Goal: Find specific page/section: Find specific page/section

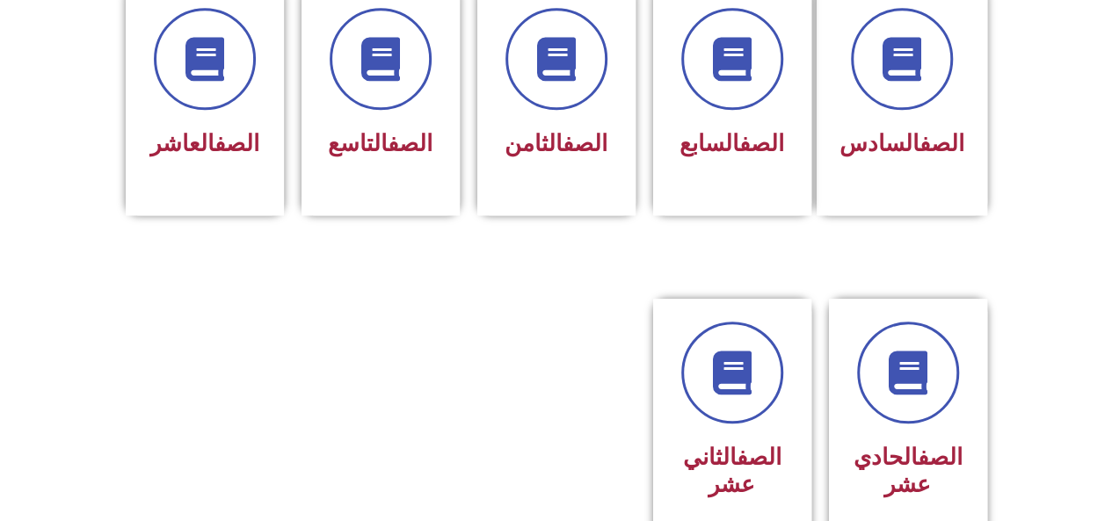
scroll to position [791, 0]
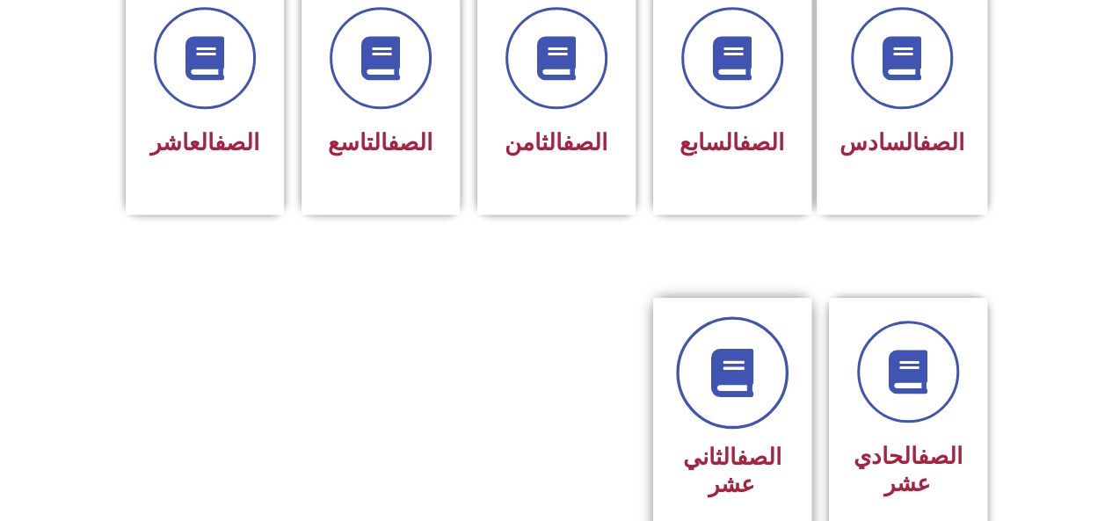
click at [740, 365] on icon at bounding box center [732, 373] width 48 height 48
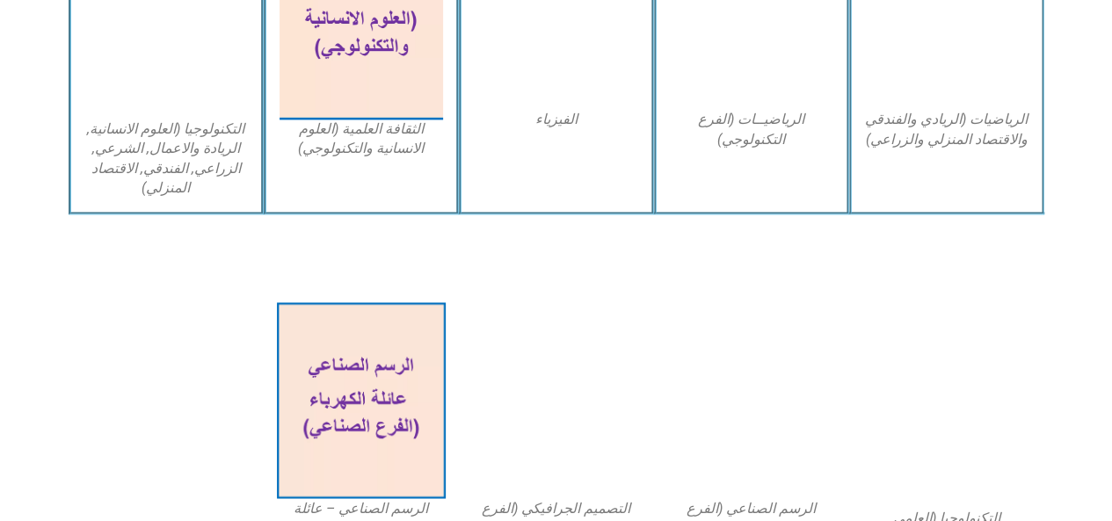
scroll to position [1044, 0]
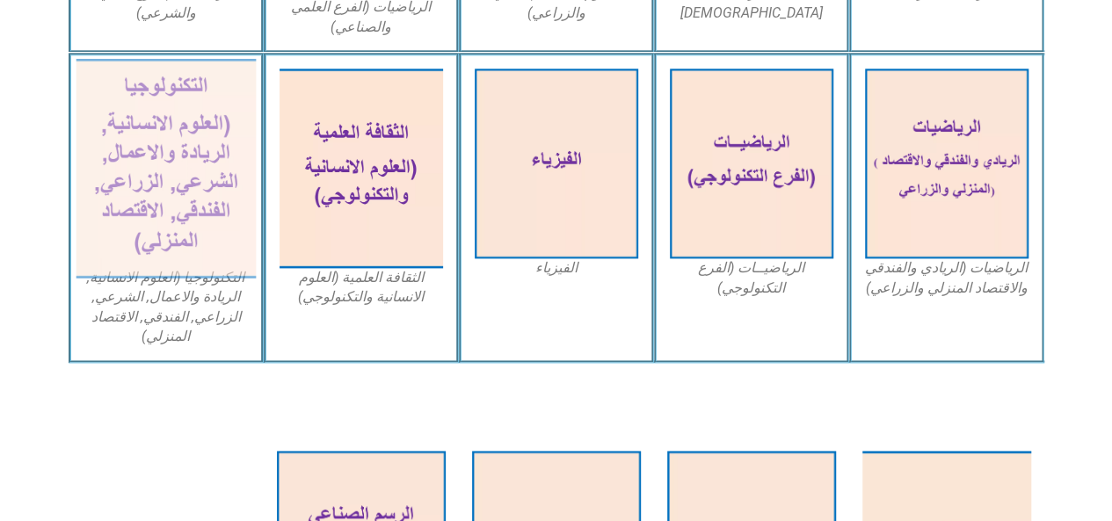
click at [161, 119] on img at bounding box center [166, 169] width 180 height 220
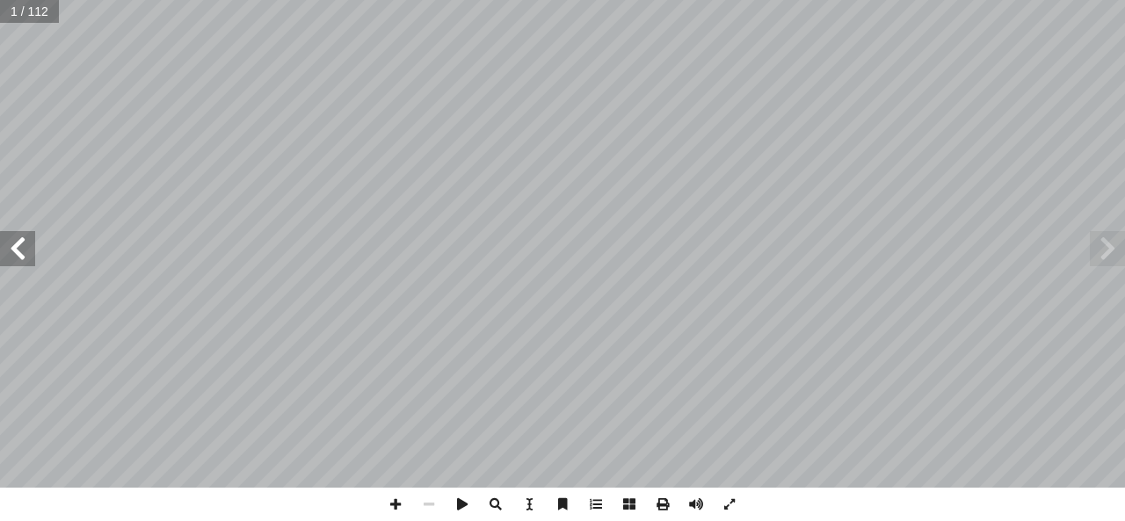
click at [16, 247] on span at bounding box center [17, 248] width 35 height 35
click at [19, 247] on span at bounding box center [17, 248] width 35 height 35
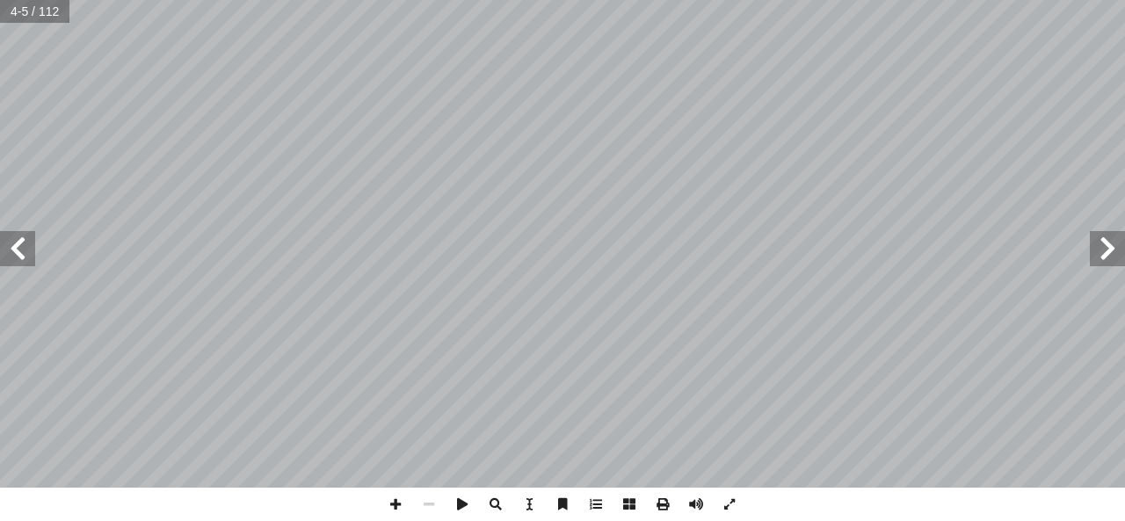
click at [19, 247] on span at bounding box center [17, 248] width 35 height 35
click at [25, 247] on span at bounding box center [17, 248] width 35 height 35
click at [23, 247] on span at bounding box center [17, 248] width 35 height 35
